Goal: Information Seeking & Learning: Check status

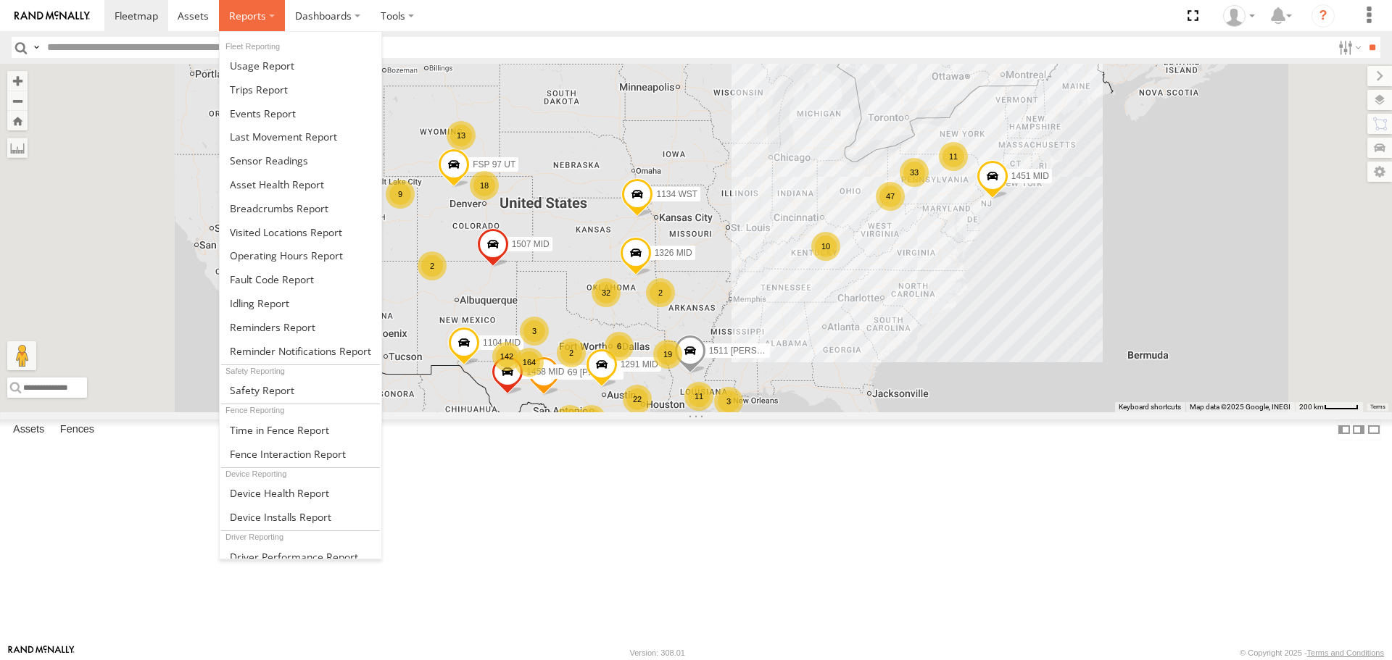
click at [252, 16] on span at bounding box center [247, 16] width 37 height 14
click at [257, 110] on span at bounding box center [263, 114] width 66 height 14
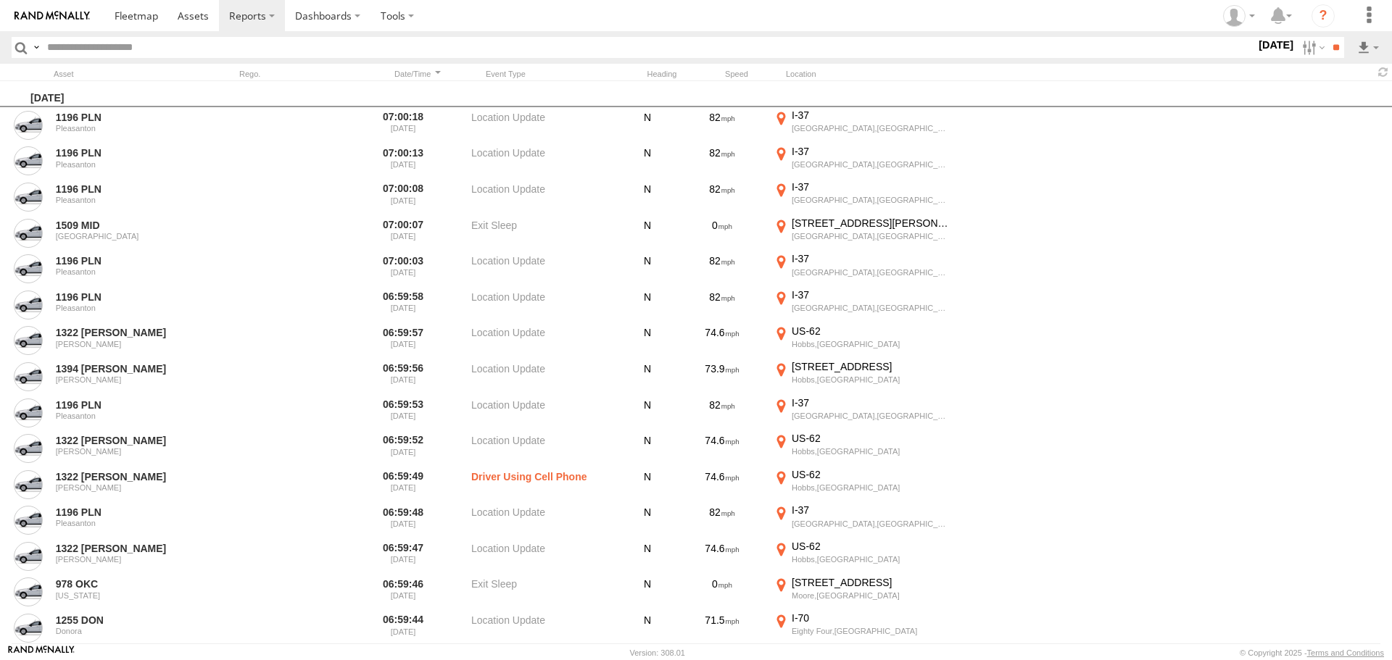
click at [1272, 45] on label "30 Sep 25" at bounding box center [1276, 45] width 41 height 16
click at [0, 0] on label at bounding box center [0, 0] width 0 height 0
click at [1298, 47] on label at bounding box center [1311, 47] width 31 height 21
click at [1296, 51] on label at bounding box center [1311, 47] width 31 height 21
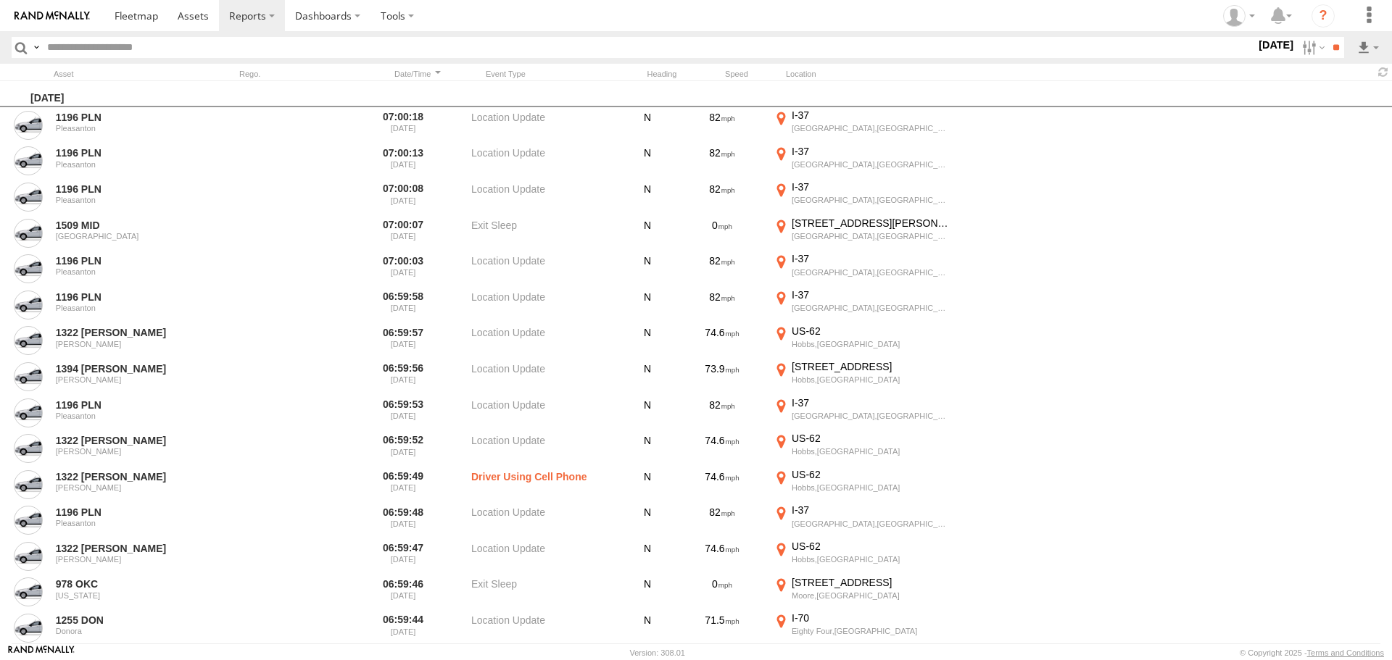
click at [0, 0] on span "Potential Collision" at bounding box center [0, 0] width 0 height 0
click at [1332, 49] on input "**" at bounding box center [1335, 47] width 17 height 21
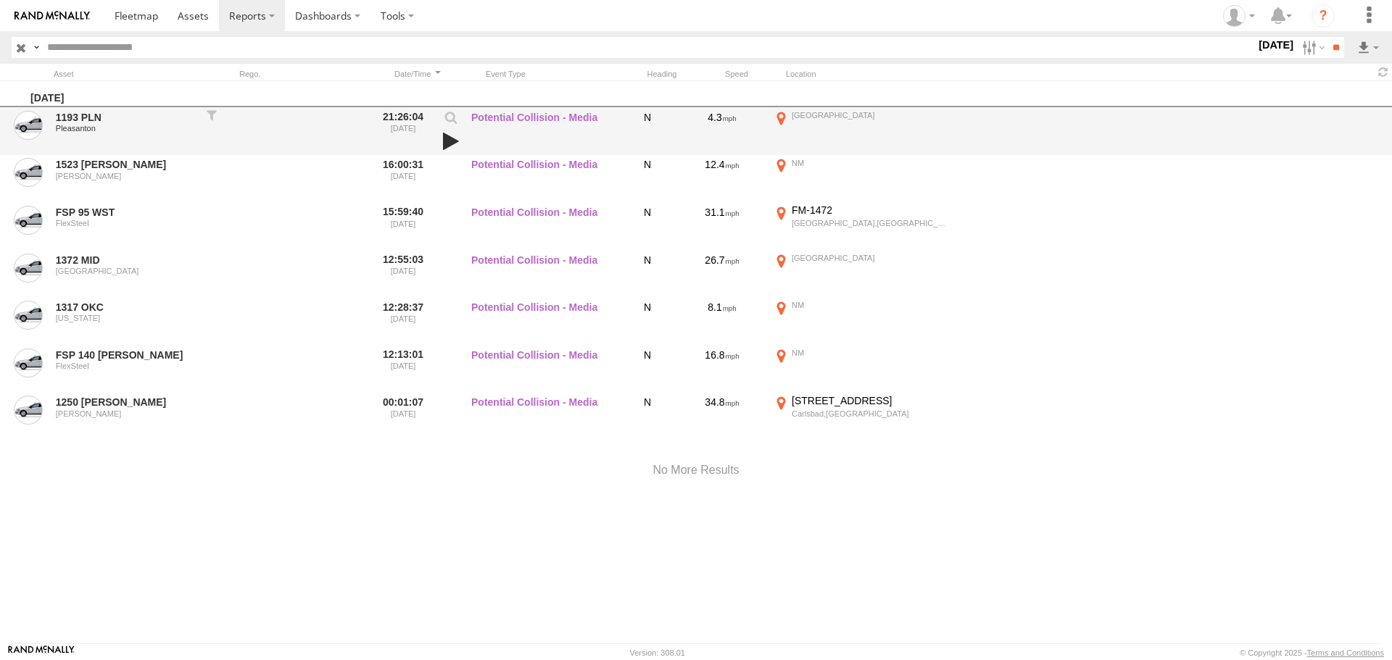
click at [448, 138] on link at bounding box center [451, 141] width 25 height 20
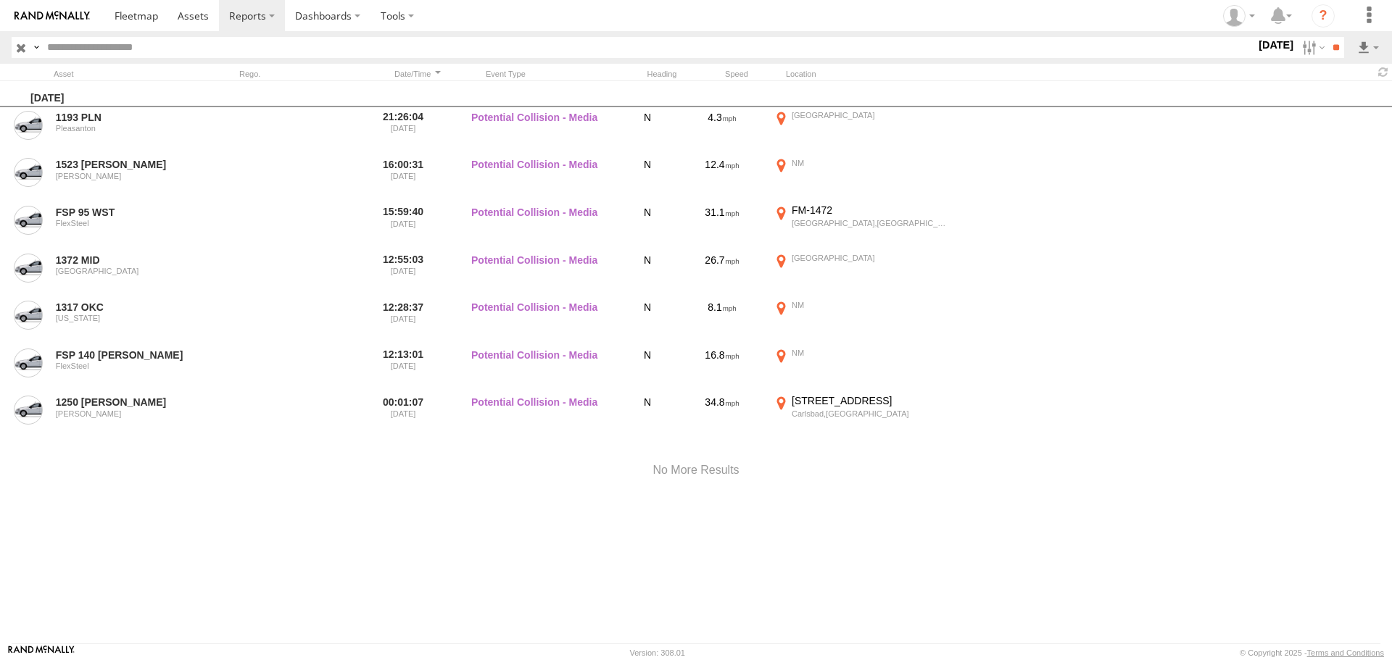
click at [1264, 40] on label "29 Sep 25" at bounding box center [1276, 45] width 41 height 16
click at [0, 0] on label at bounding box center [0, 0] width 0 height 0
click at [1335, 49] on input "**" at bounding box center [1335, 47] width 17 height 21
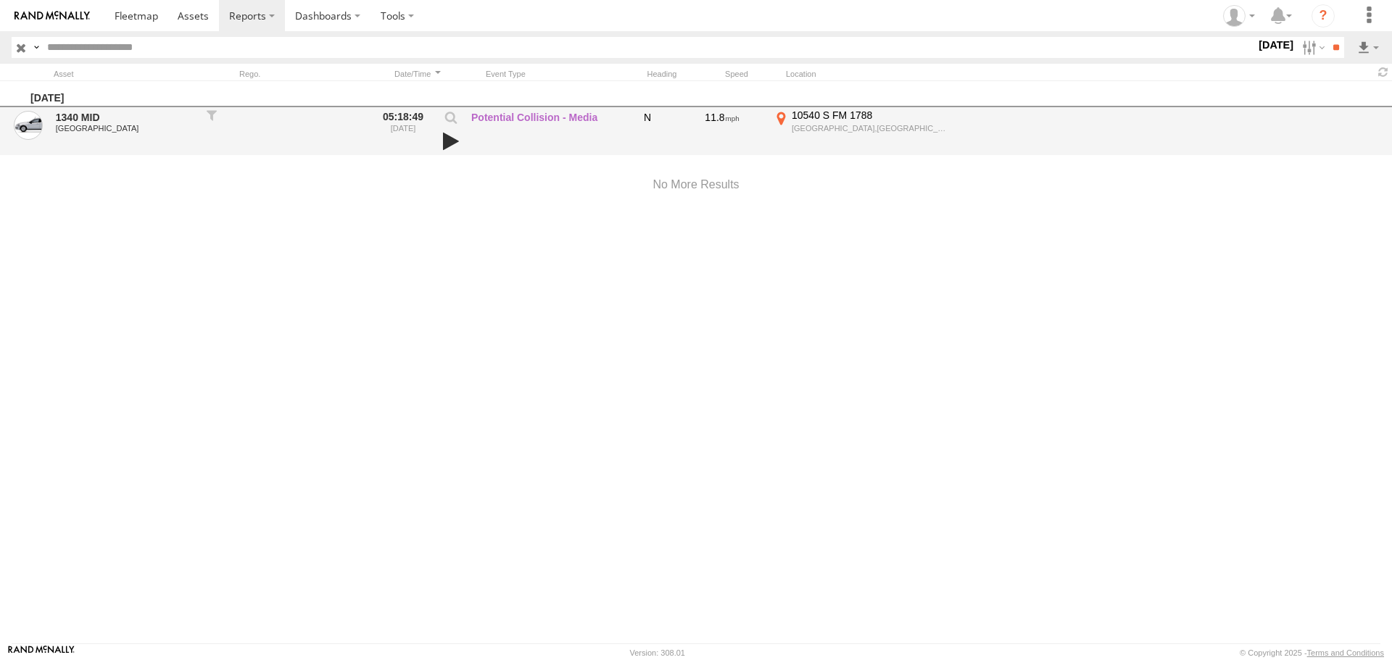
click at [444, 139] on link at bounding box center [451, 141] width 25 height 20
